Goal: Task Accomplishment & Management: Manage account settings

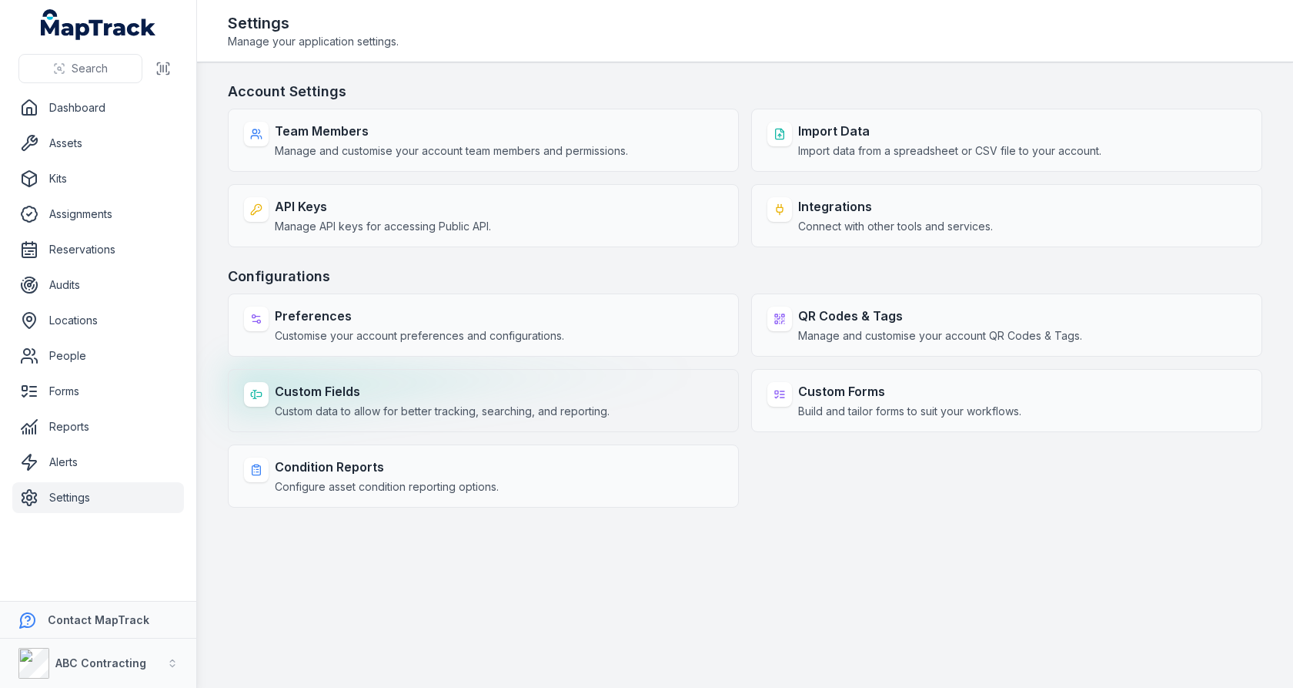
click at [410, 383] on strong "Custom Fields" at bounding box center [442, 391] width 335 height 18
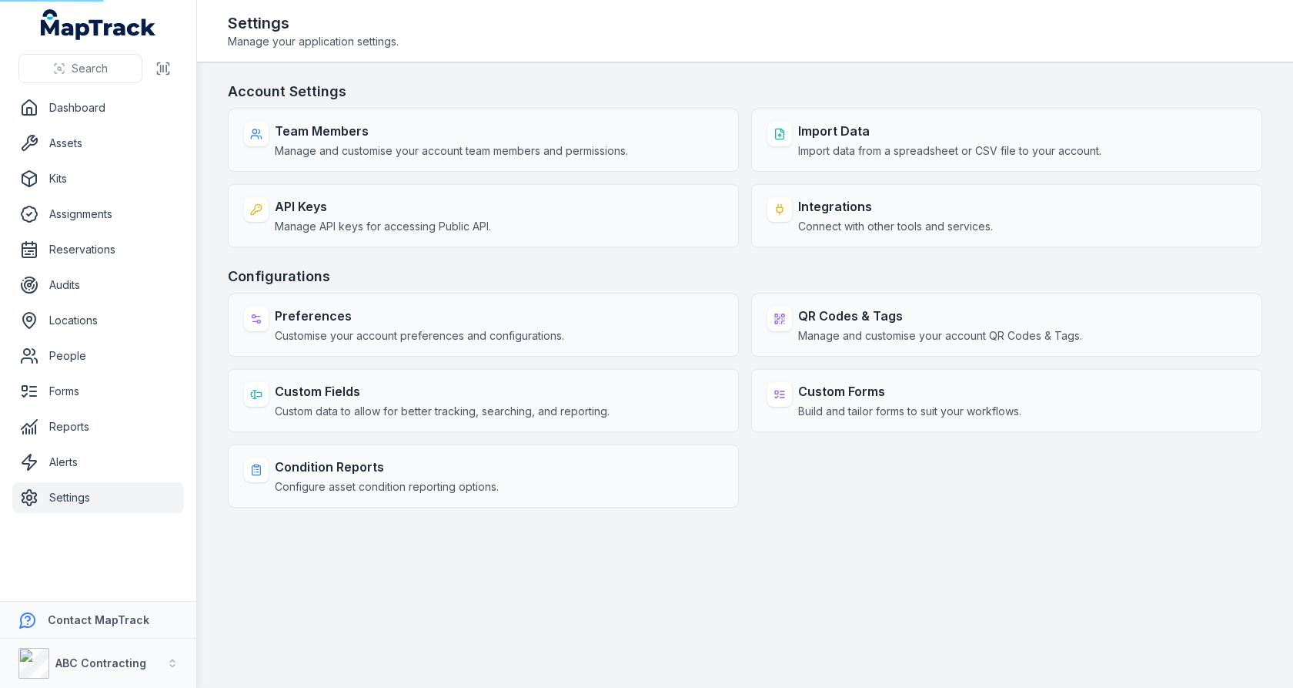
click at [533, 278] on h3 "Configurations" at bounding box center [745, 277] width 1035 height 22
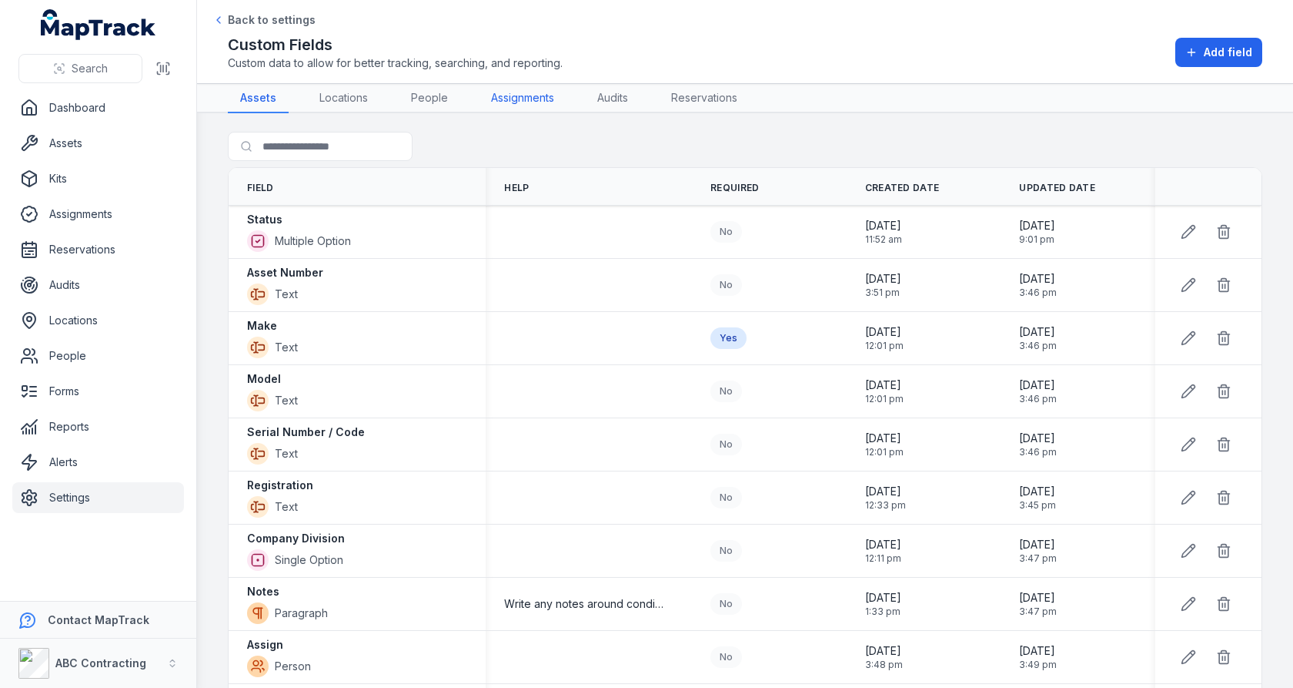
click at [516, 105] on link "Assignments" at bounding box center [523, 98] width 88 height 29
click at [707, 215] on div "No" at bounding box center [769, 232] width 155 height 34
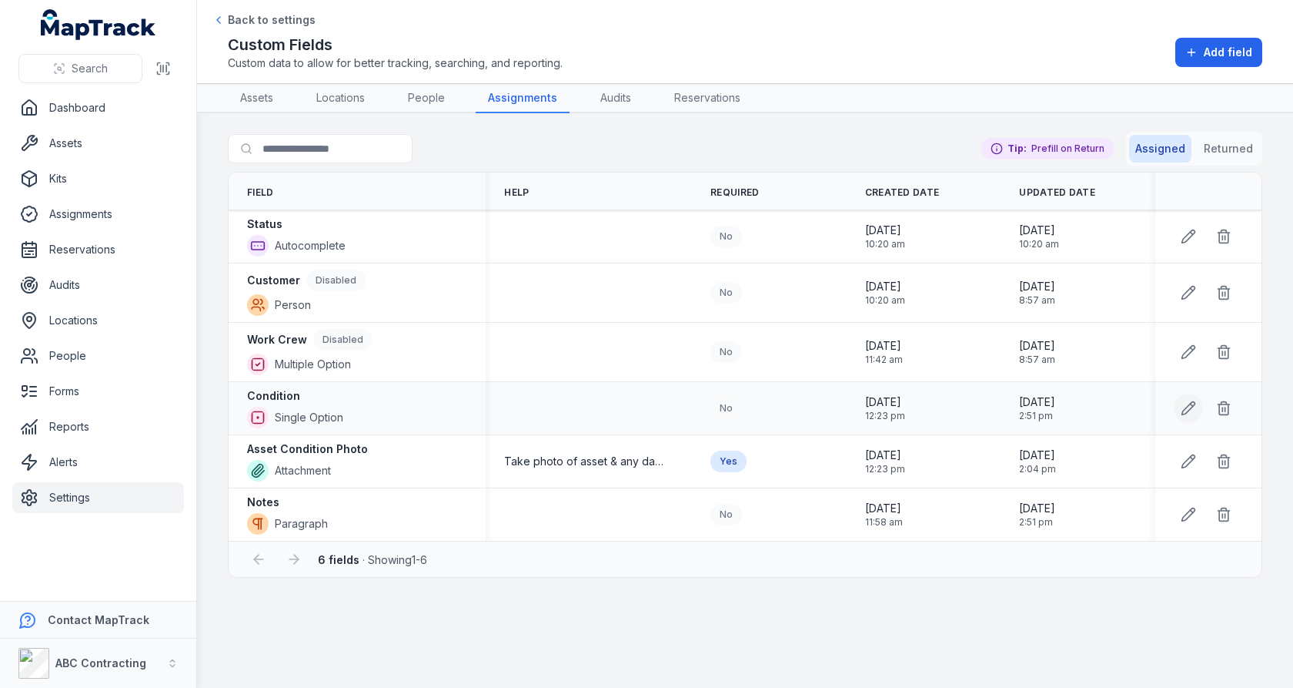
click at [1183, 413] on button at bounding box center [1188, 407] width 29 height 29
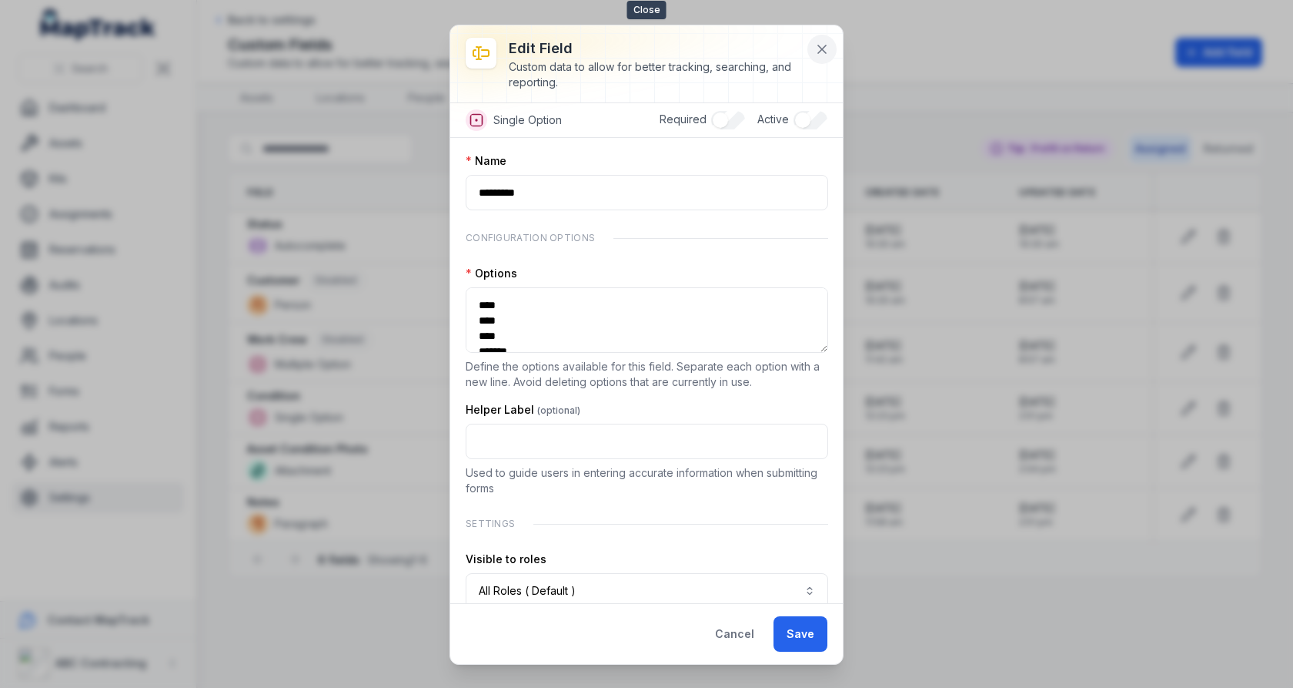
click at [819, 52] on icon at bounding box center [822, 49] width 8 height 8
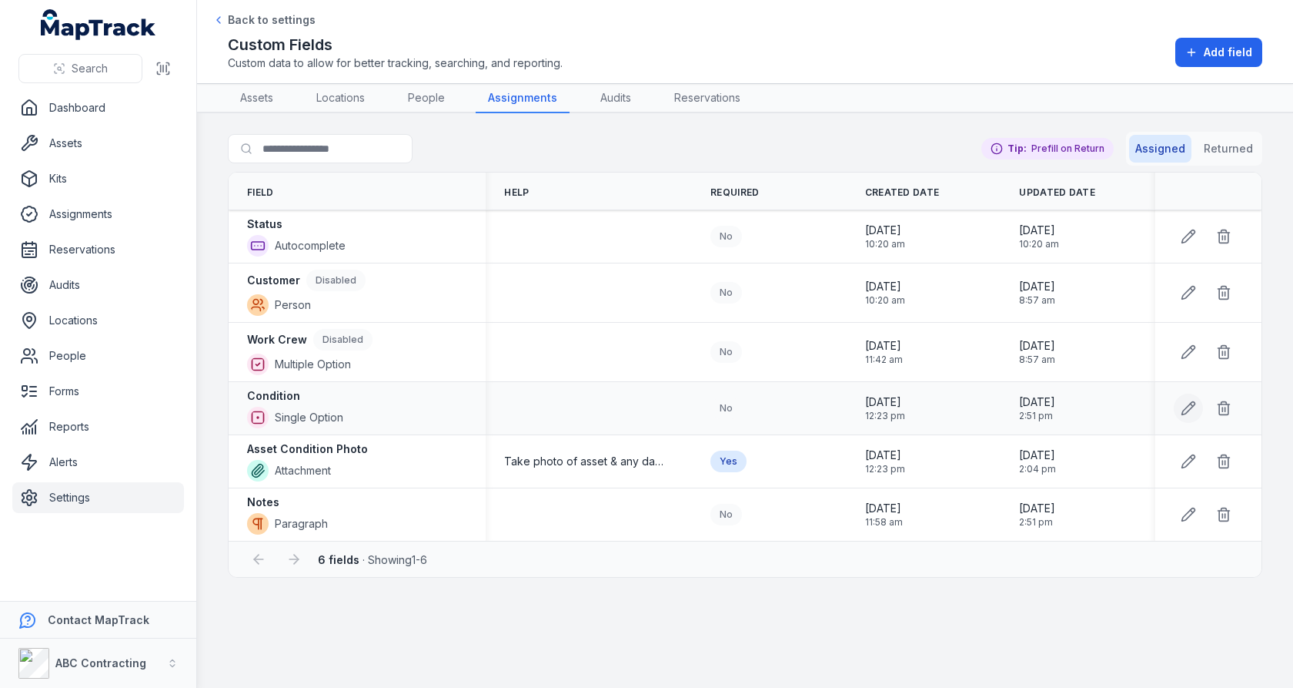
click at [1184, 404] on icon at bounding box center [1188, 407] width 15 height 15
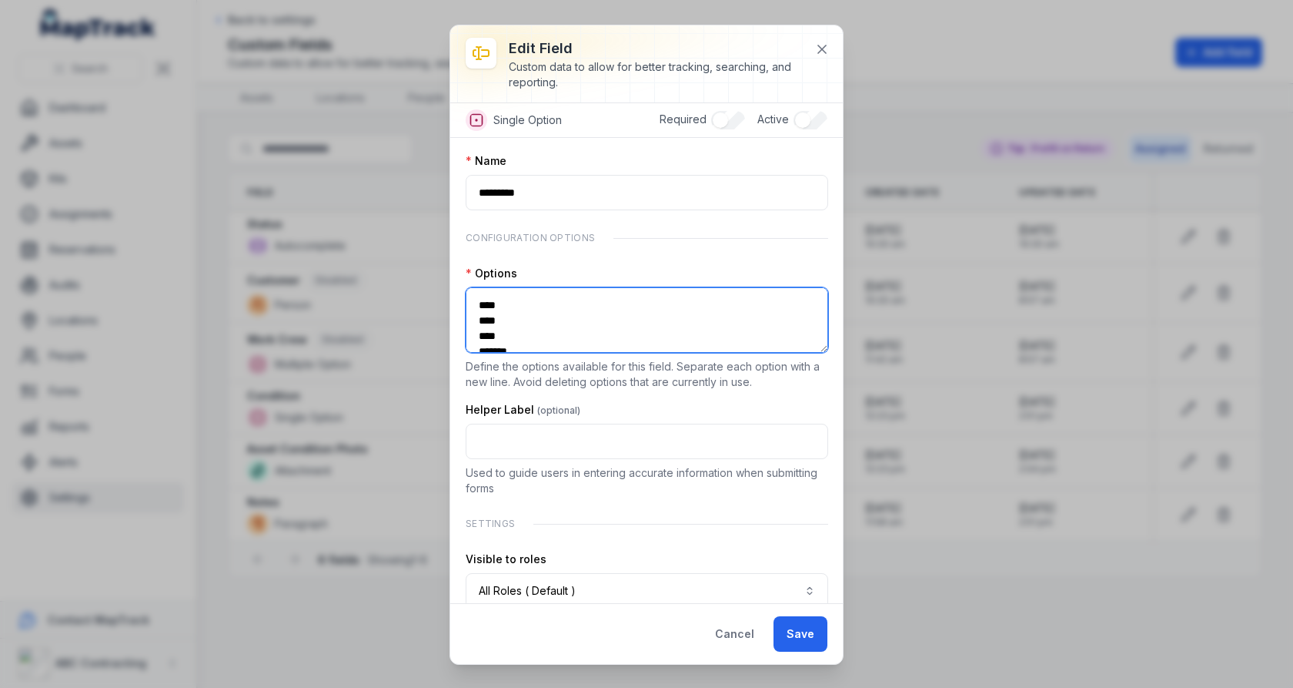
drag, startPoint x: 523, startPoint y: 335, endPoint x: 491, endPoint y: 269, distance: 73.4
click at [491, 269] on div "**********" at bounding box center [647, 328] width 363 height 124
click at [342, 166] on div "**********" at bounding box center [646, 344] width 1293 height 688
click at [824, 45] on icon at bounding box center [822, 49] width 15 height 15
